Goal: Transaction & Acquisition: Purchase product/service

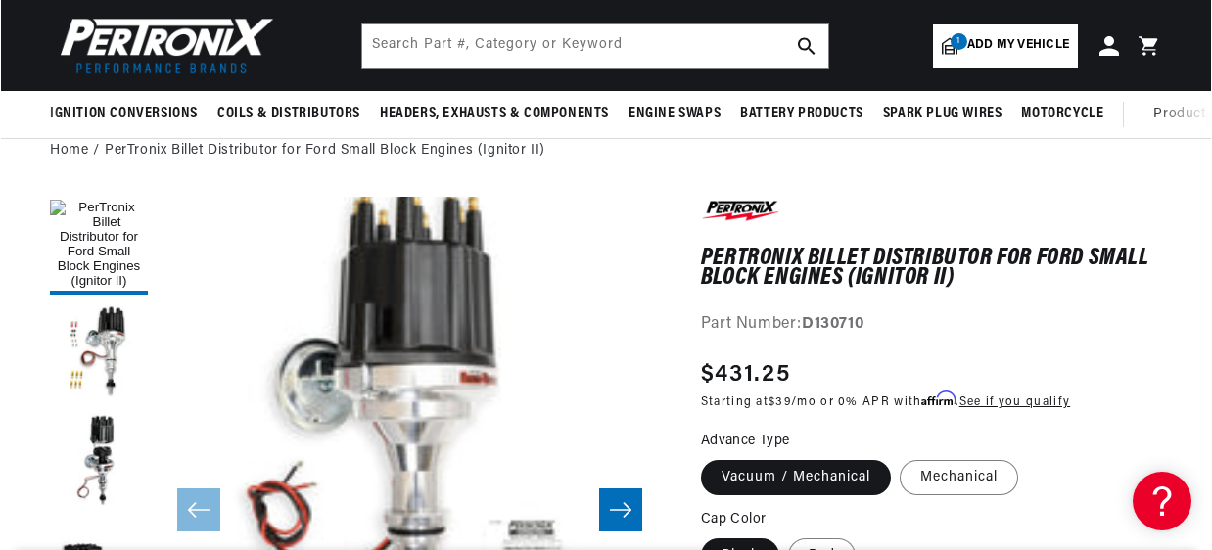
scroll to position [0, 1034]
click at [1144, 52] on icon at bounding box center [1151, 45] width 46 height 23
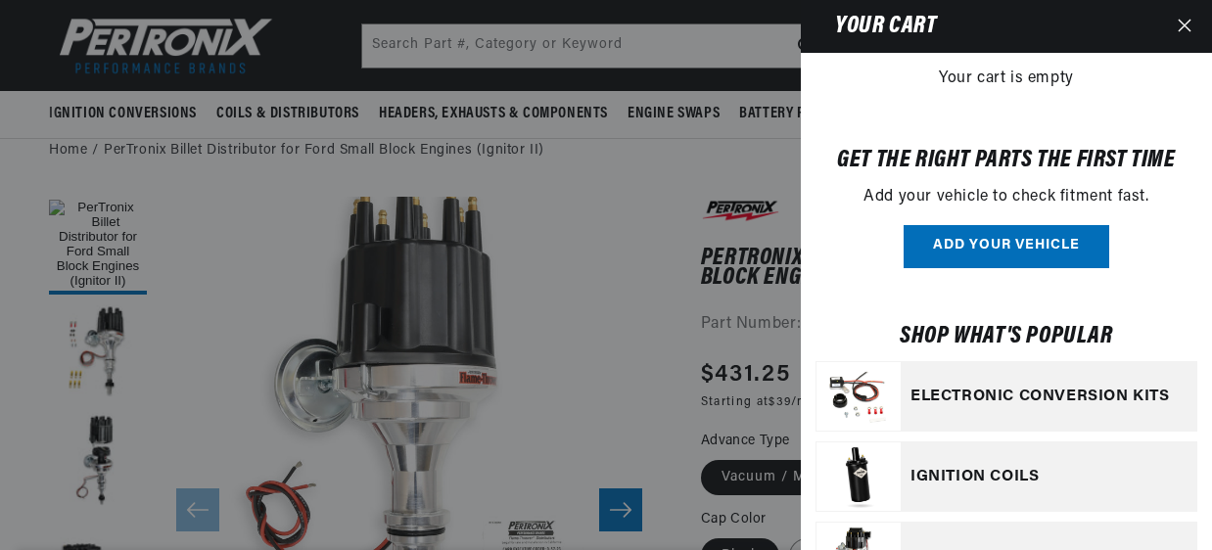
scroll to position [0, 0]
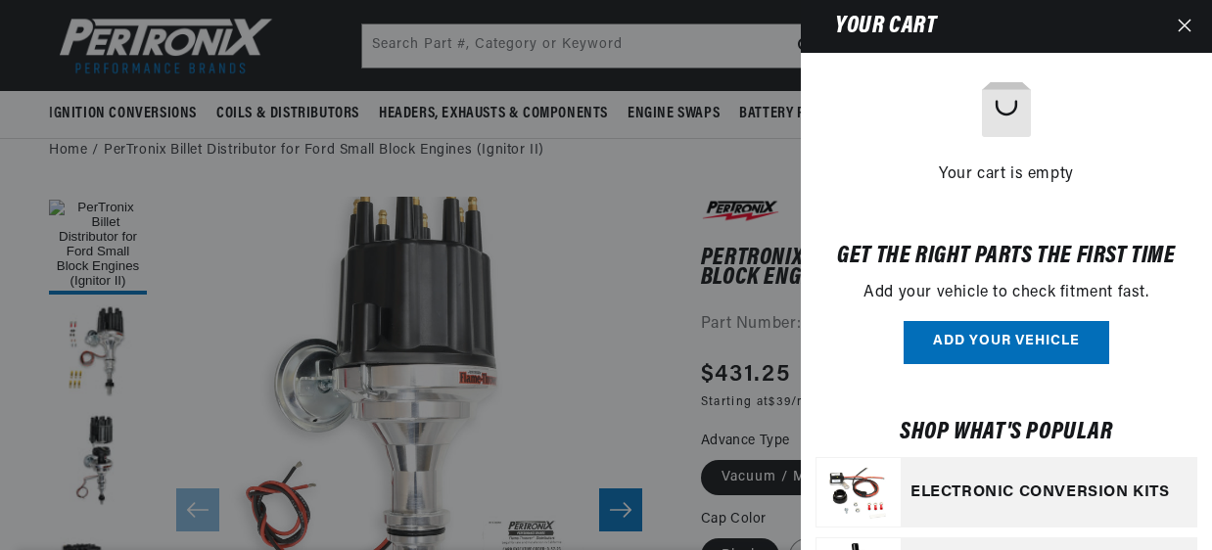
click at [1175, 28] on button "Close" at bounding box center [1184, 26] width 43 height 53
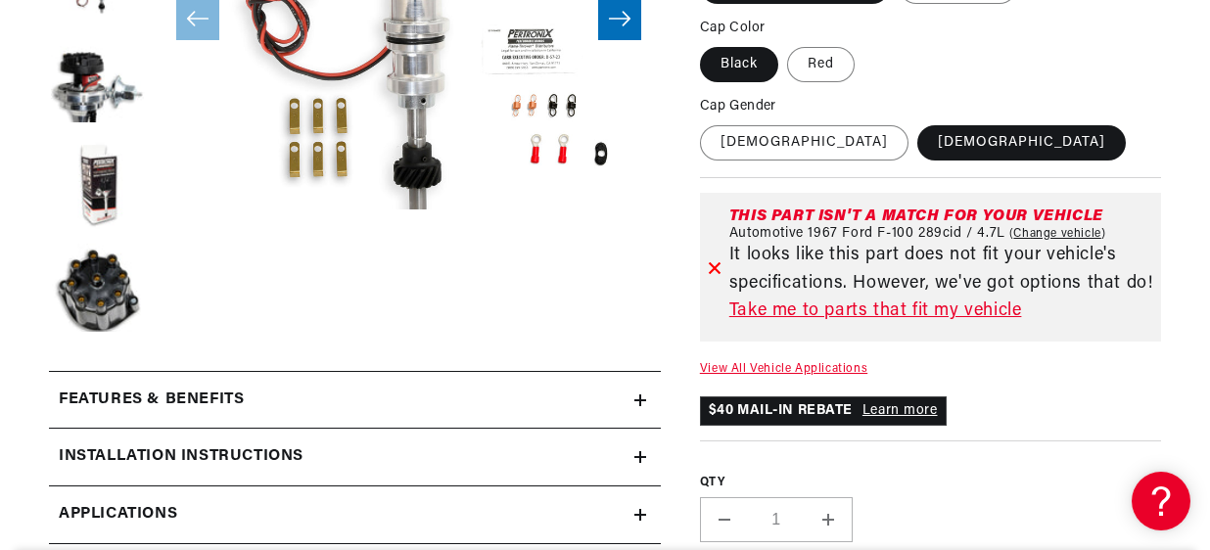
scroll to position [783, 0]
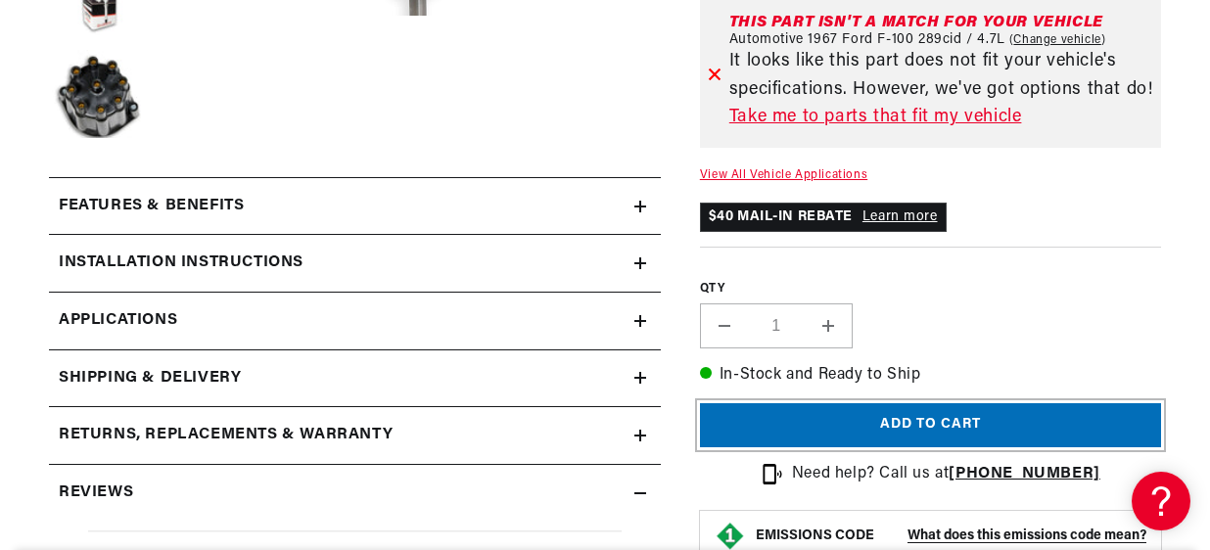
click at [928, 426] on button "Add to cart" at bounding box center [930, 425] width 461 height 44
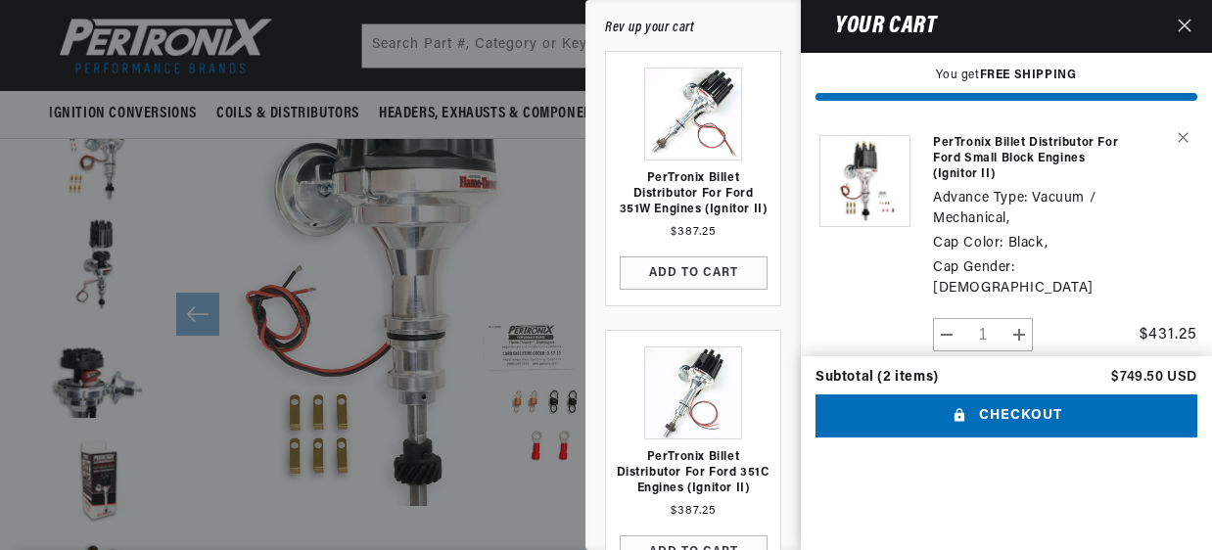
scroll to position [0, 2072]
click at [535, 193] on div at bounding box center [606, 275] width 1212 height 550
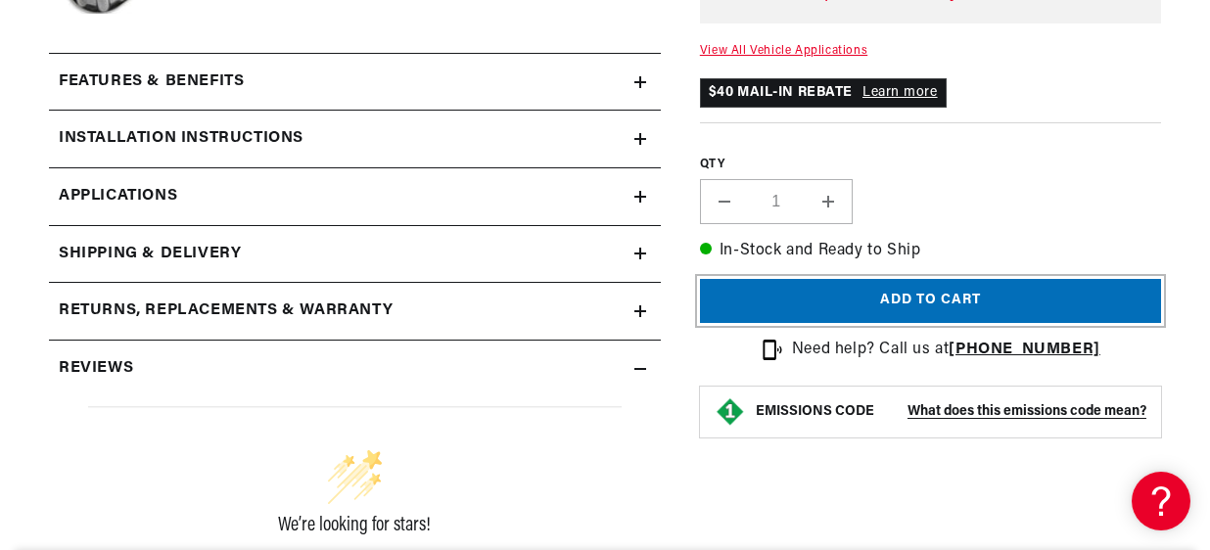
scroll to position [932, 0]
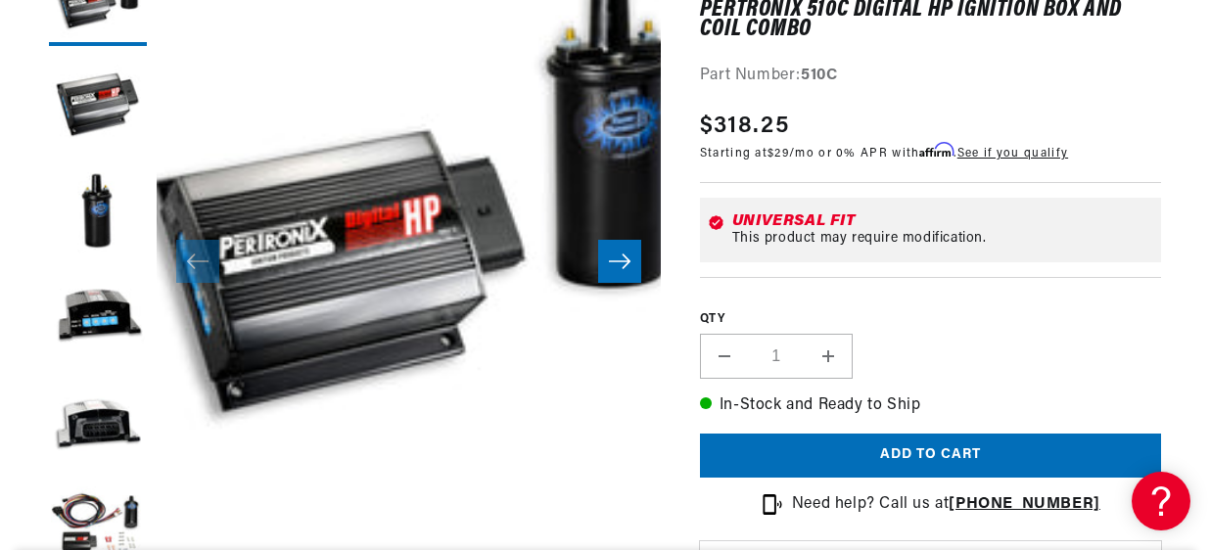
scroll to position [392, 0]
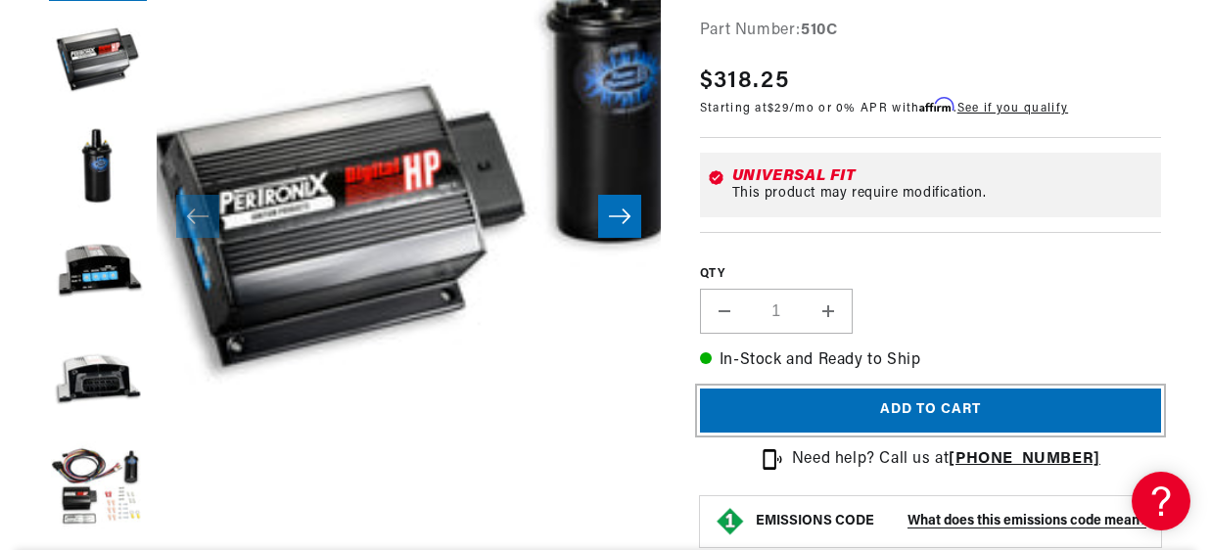
click at [984, 410] on button "Add to cart" at bounding box center [930, 411] width 461 height 44
